Goal: Register for event/course

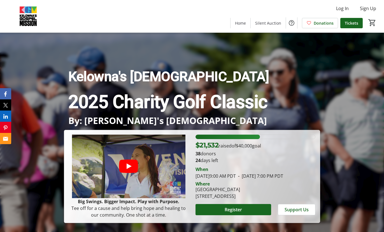
scroll to position [93, 0]
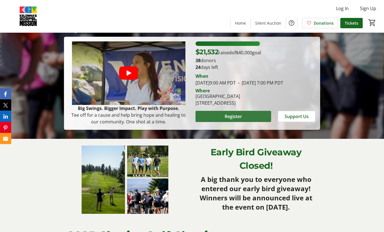
click at [230, 116] on span "Register" at bounding box center [233, 116] width 17 height 7
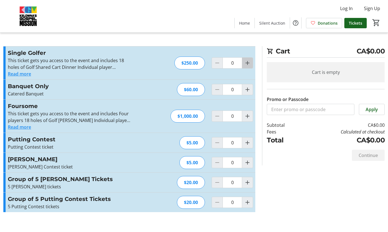
click at [248, 64] on mat-icon "Increment by one" at bounding box center [247, 63] width 7 height 7
type input "3"
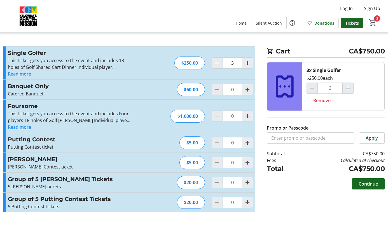
click at [22, 75] on button "Read more" at bounding box center [19, 74] width 23 height 7
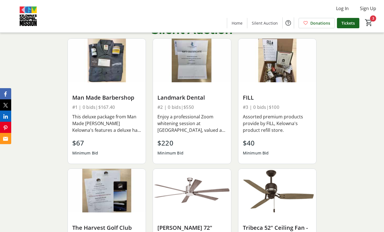
scroll to position [280, 0]
